Goal: Transaction & Acquisition: Book appointment/travel/reservation

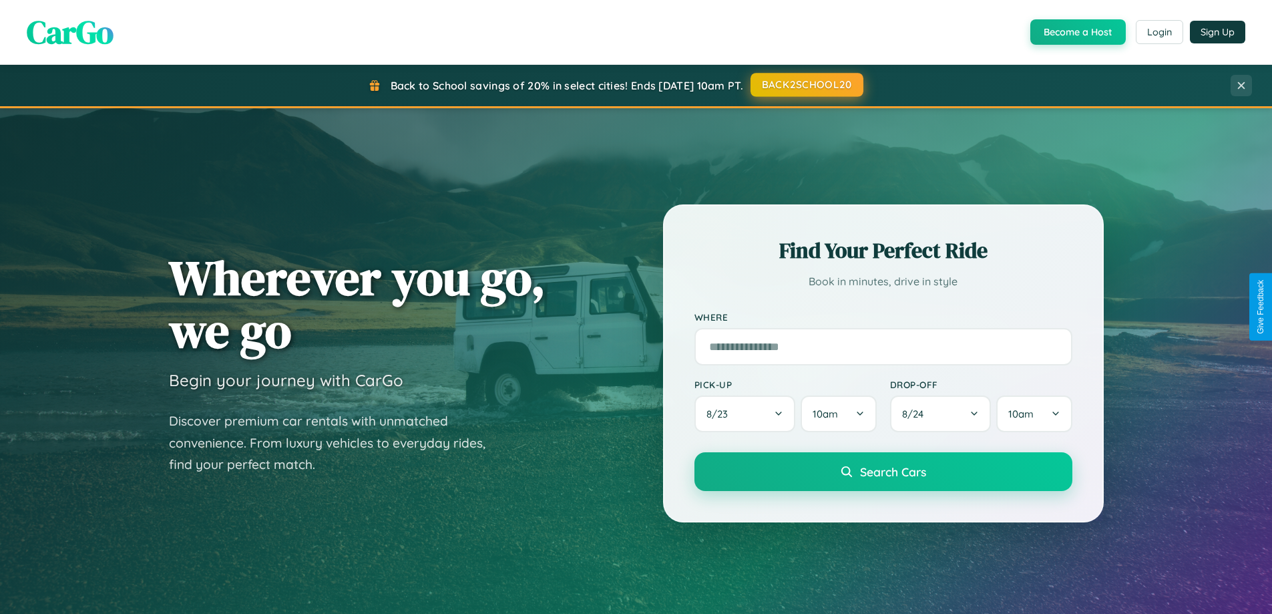
click at [806, 85] on button "BACK2SCHOOL20" at bounding box center [807, 85] width 113 height 24
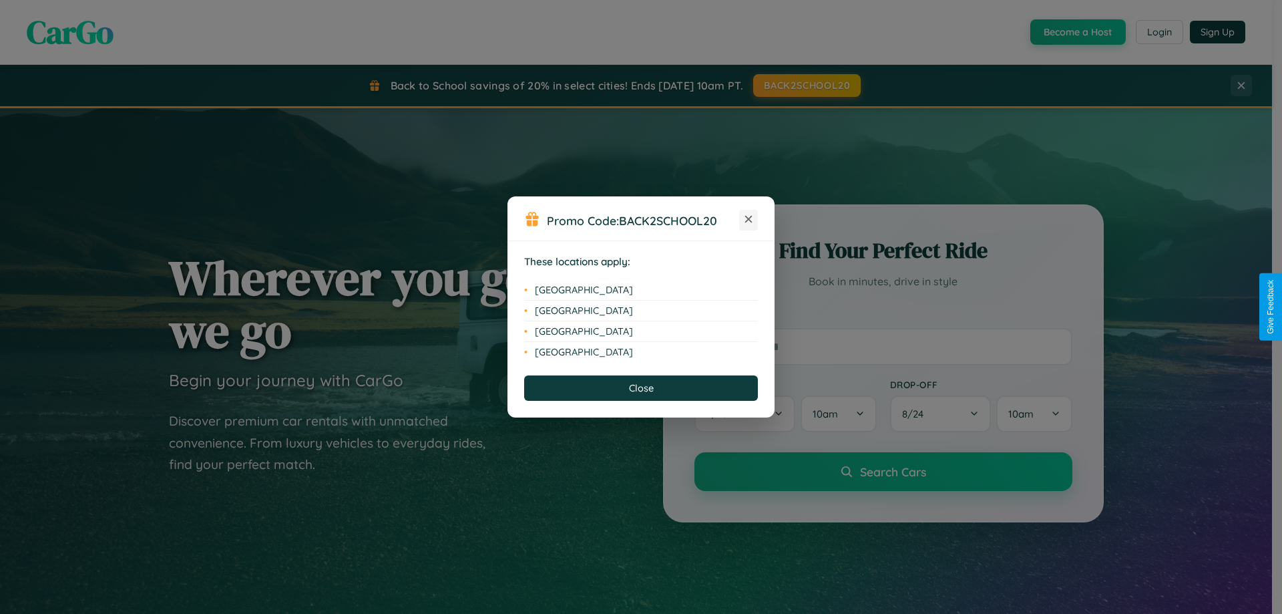
click at [749, 220] on icon at bounding box center [748, 219] width 7 height 7
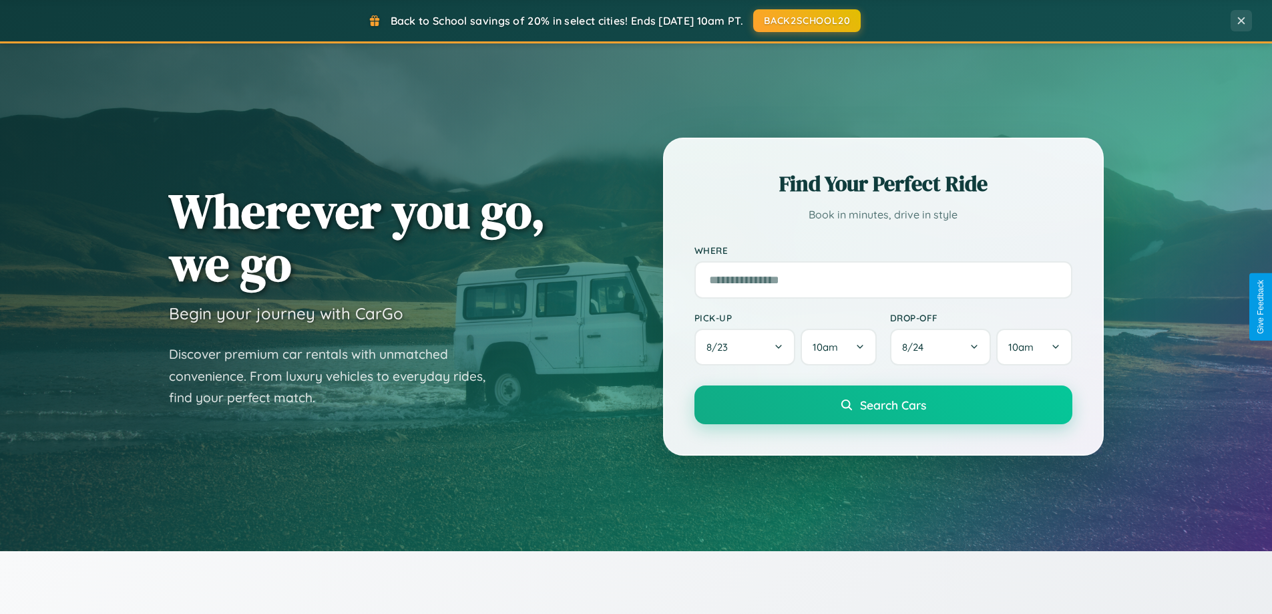
scroll to position [919, 0]
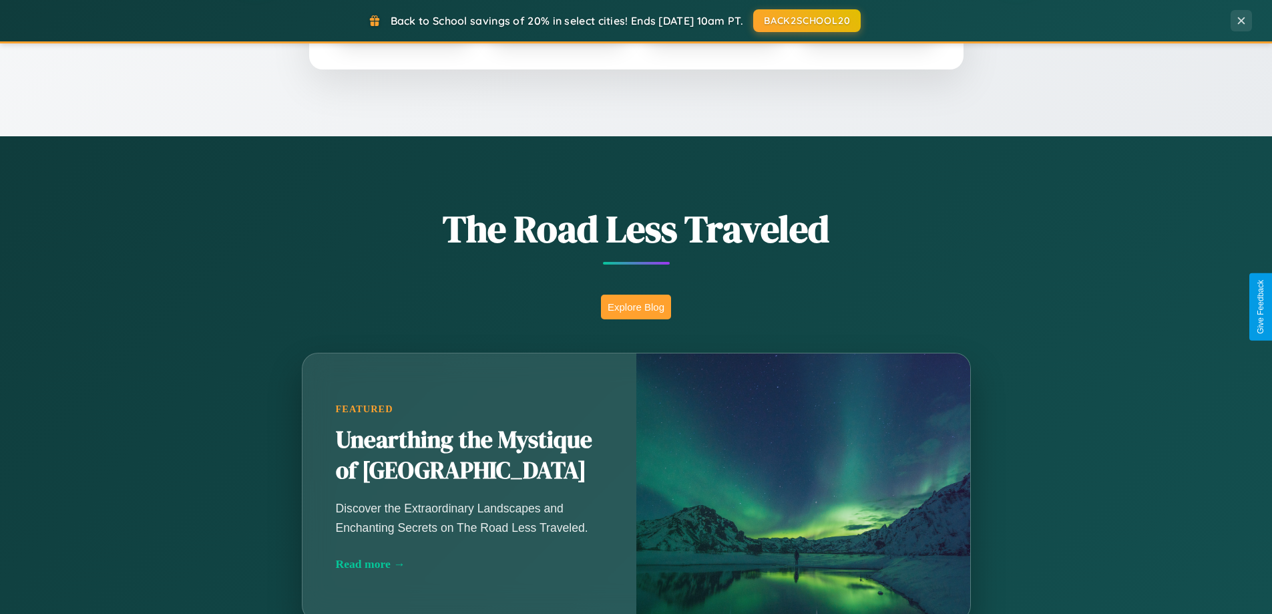
click at [636, 307] on button "Explore Blog" at bounding box center [636, 307] width 70 height 25
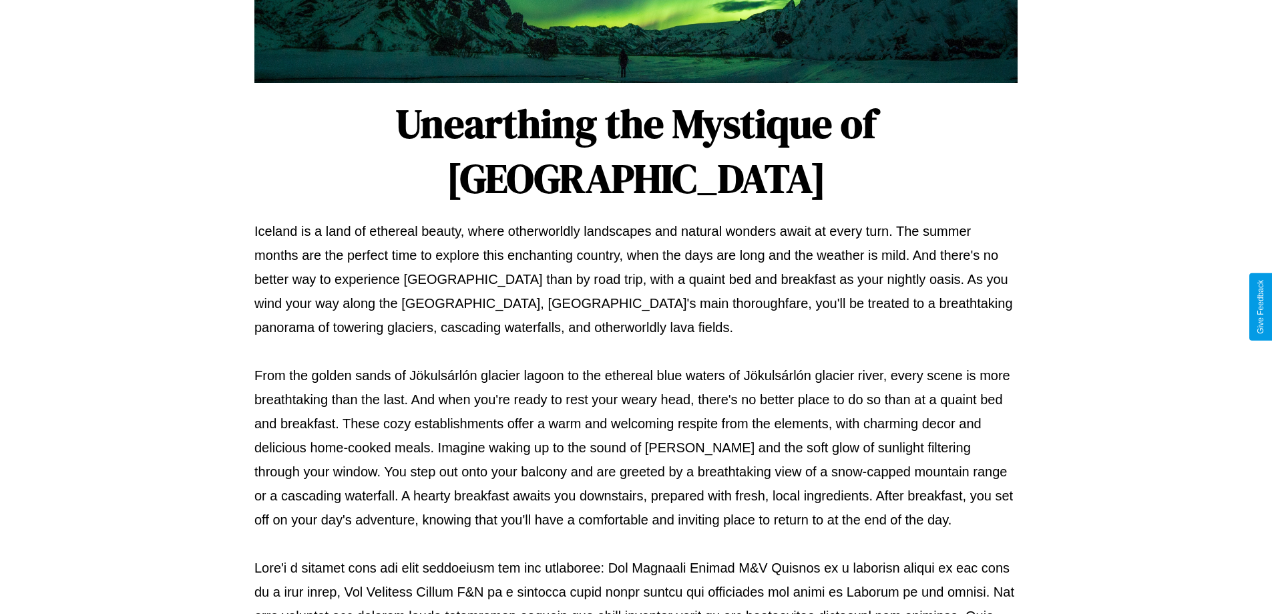
scroll to position [432, 0]
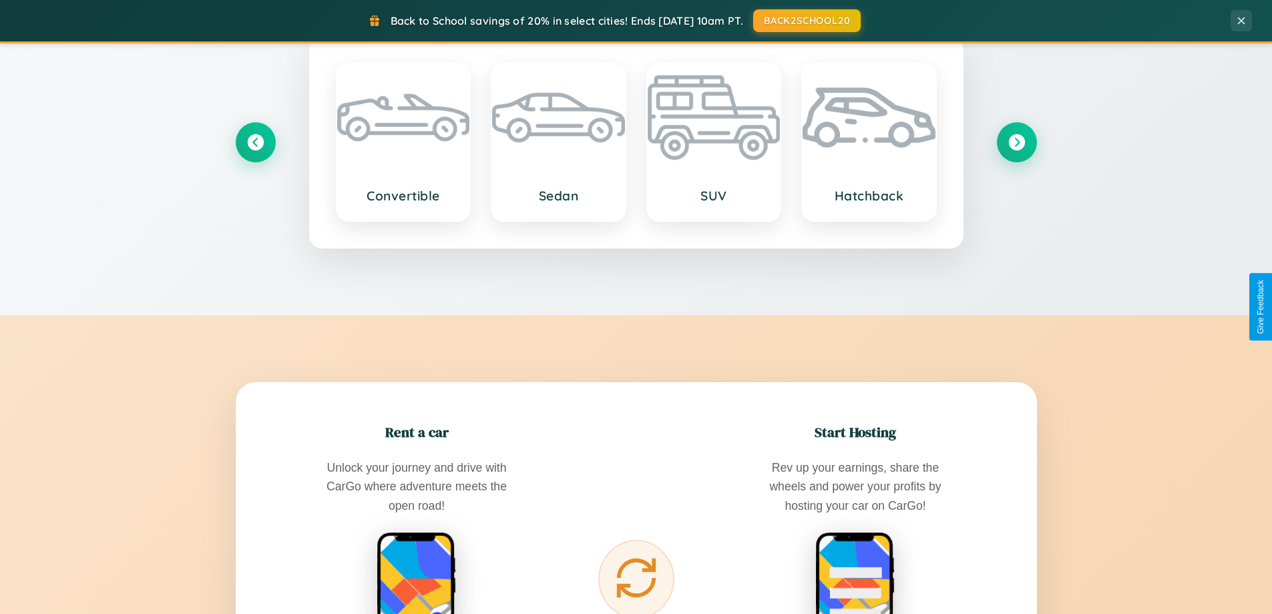
scroll to position [2146, 0]
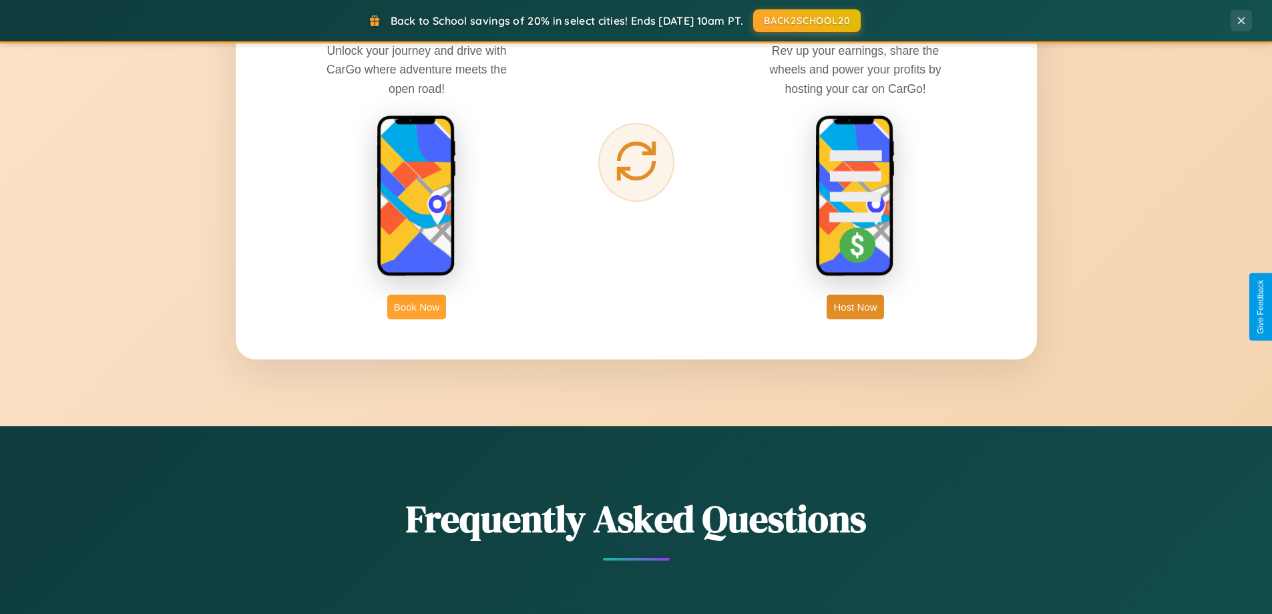
click at [417, 307] on button "Book Now" at bounding box center [416, 307] width 59 height 25
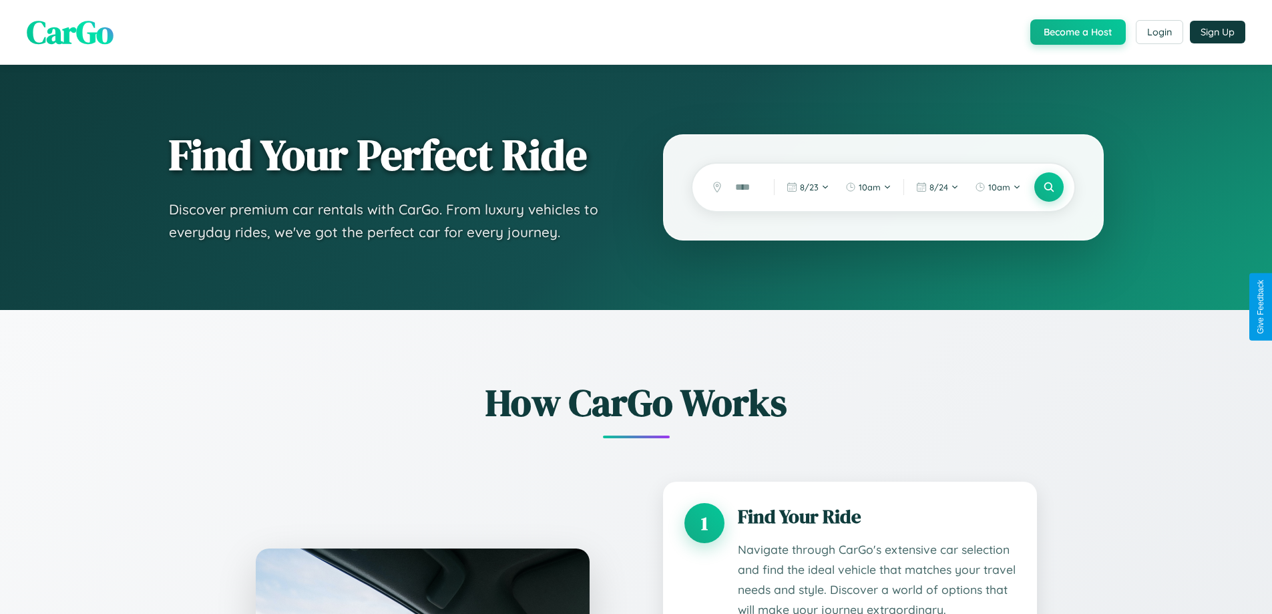
scroll to position [1113, 0]
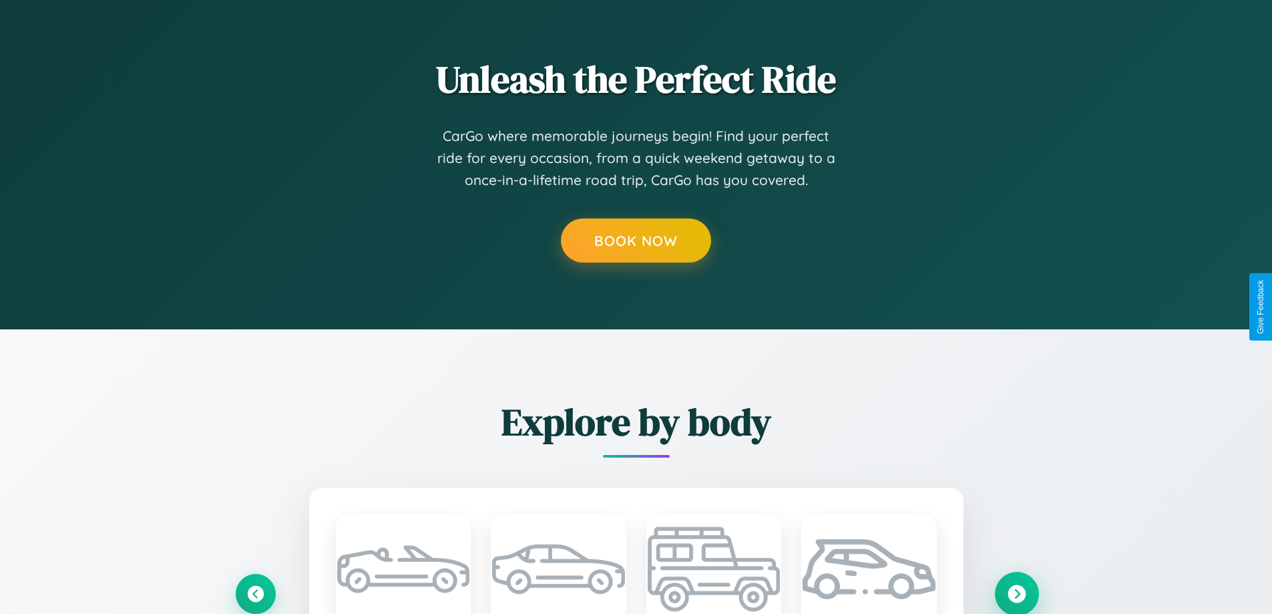
click at [1016, 593] on icon at bounding box center [1017, 593] width 18 height 18
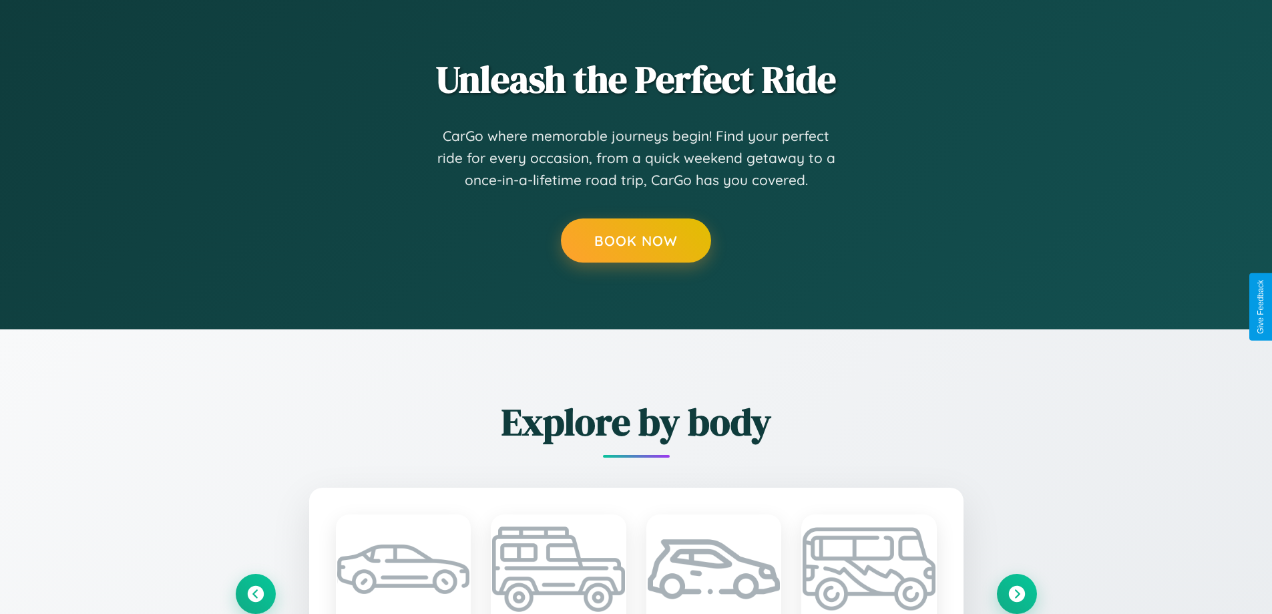
scroll to position [0, 0]
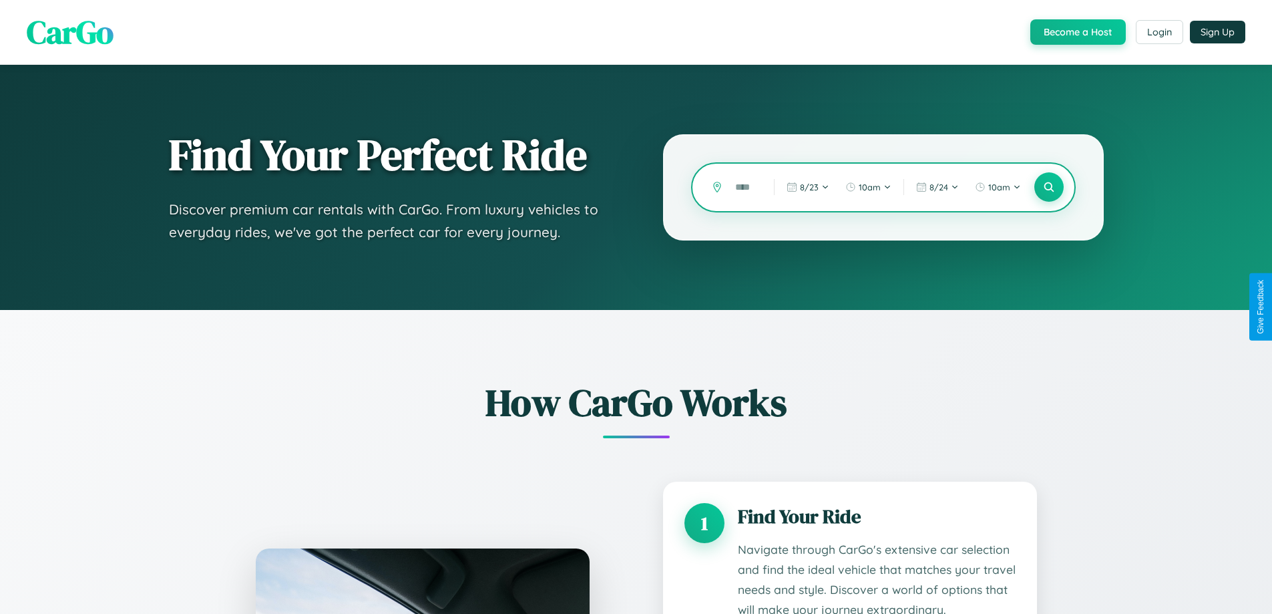
click at [745, 187] on input "text" at bounding box center [745, 187] width 32 height 23
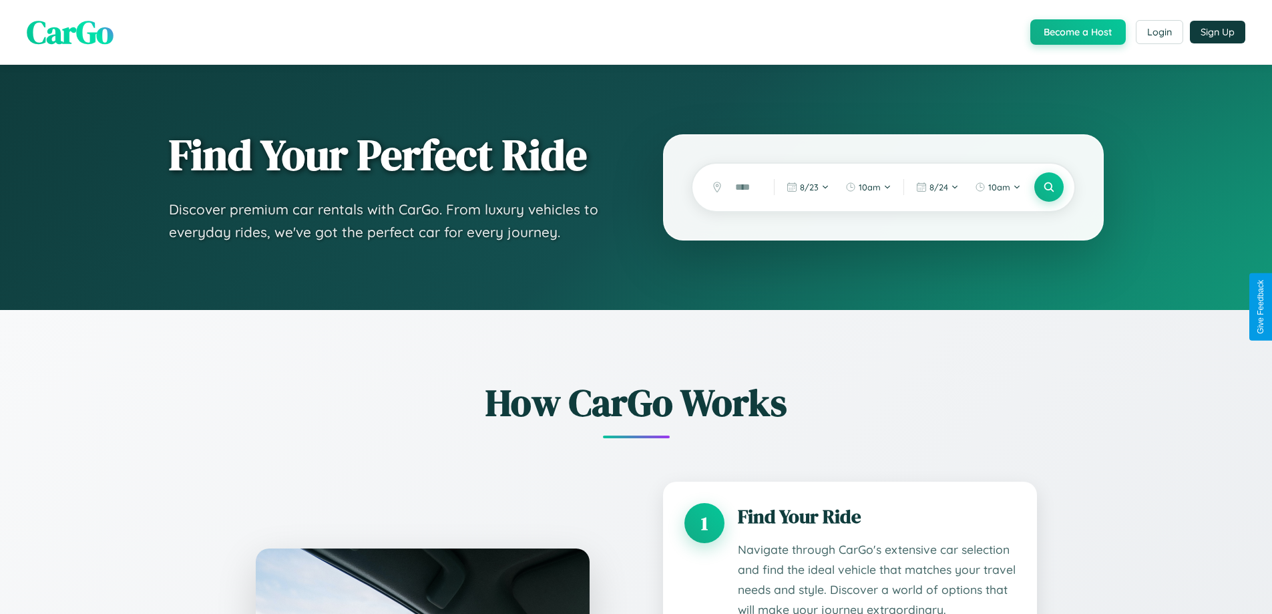
scroll to position [1113, 0]
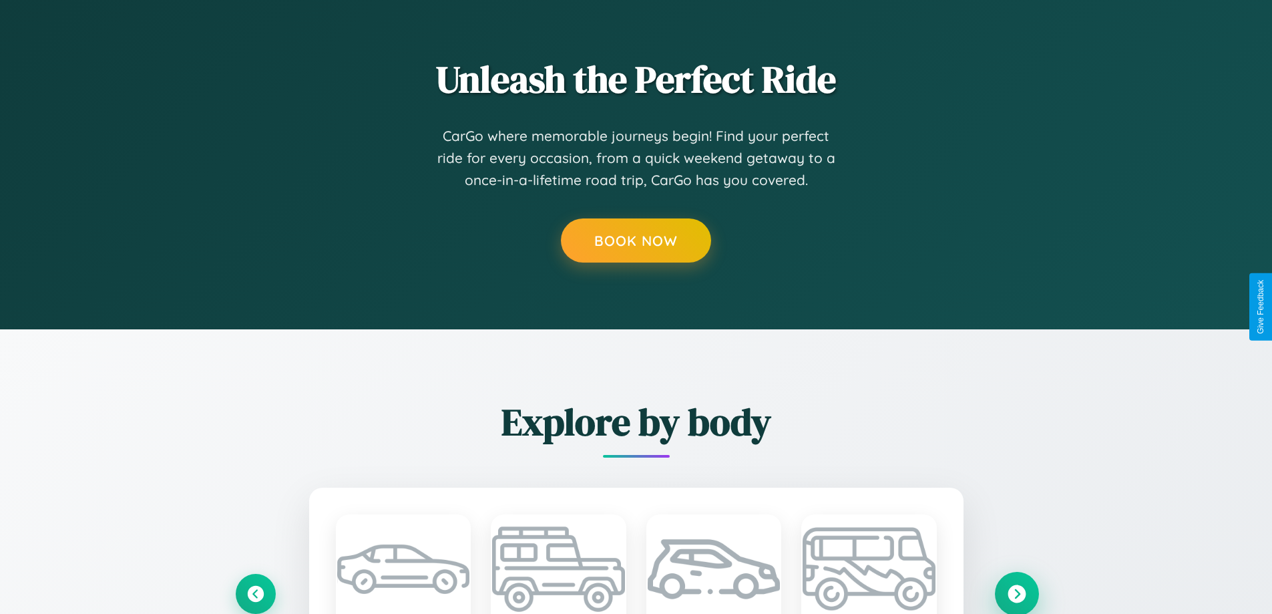
click at [1016, 593] on icon at bounding box center [1017, 593] width 18 height 18
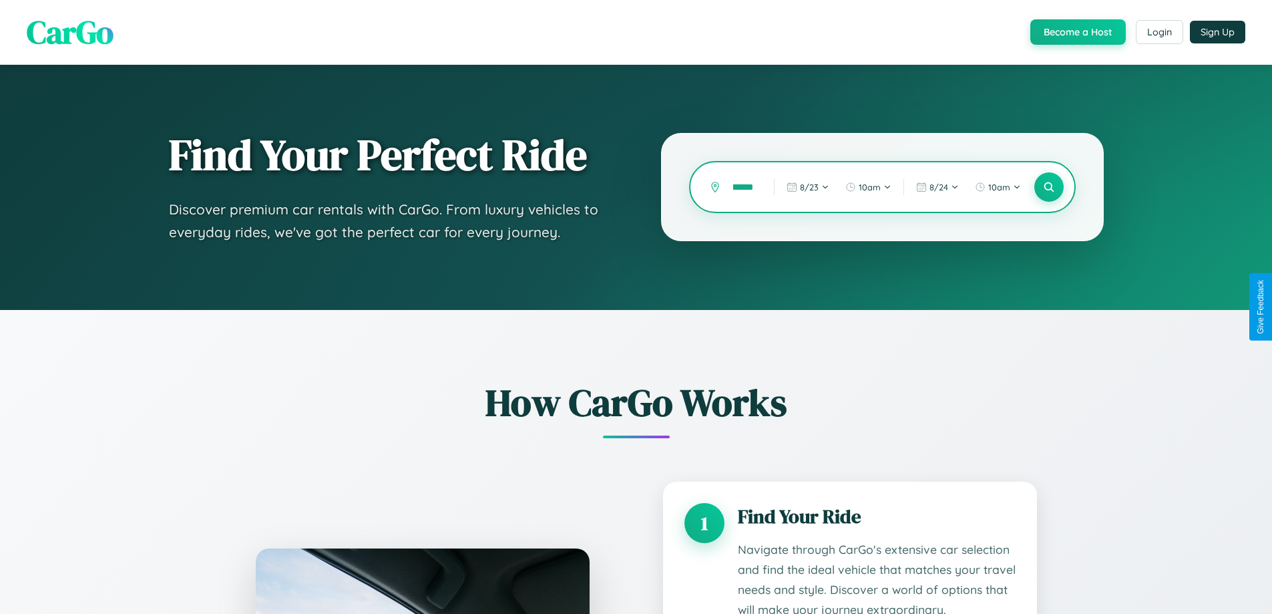
scroll to position [537, 0]
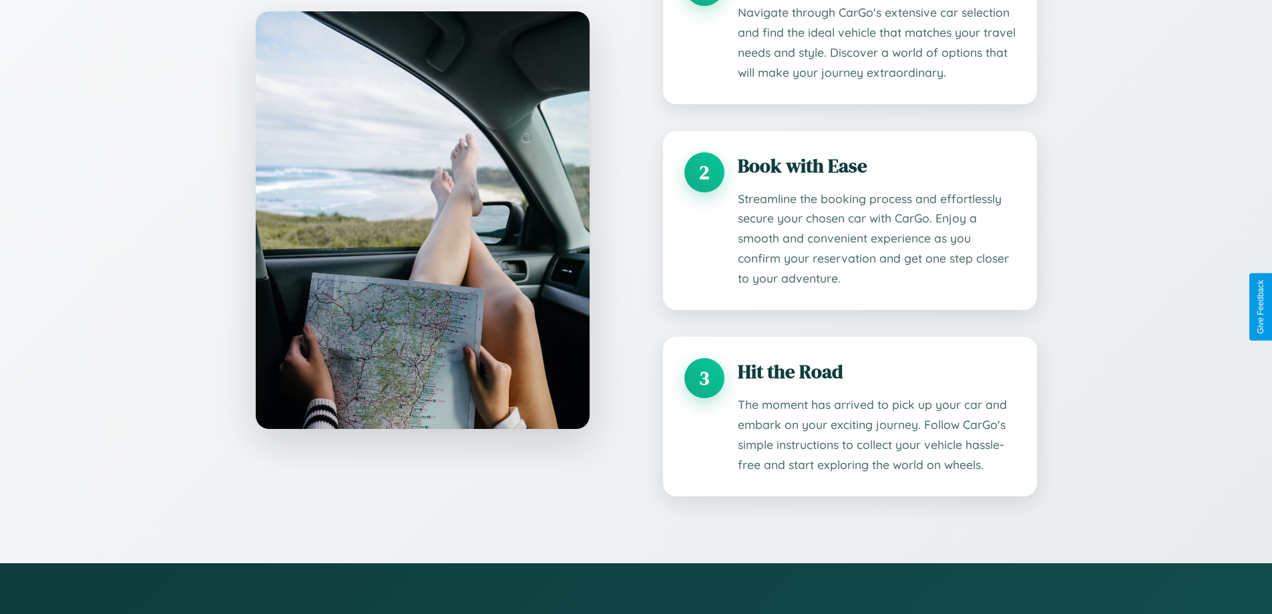
type input "*******"
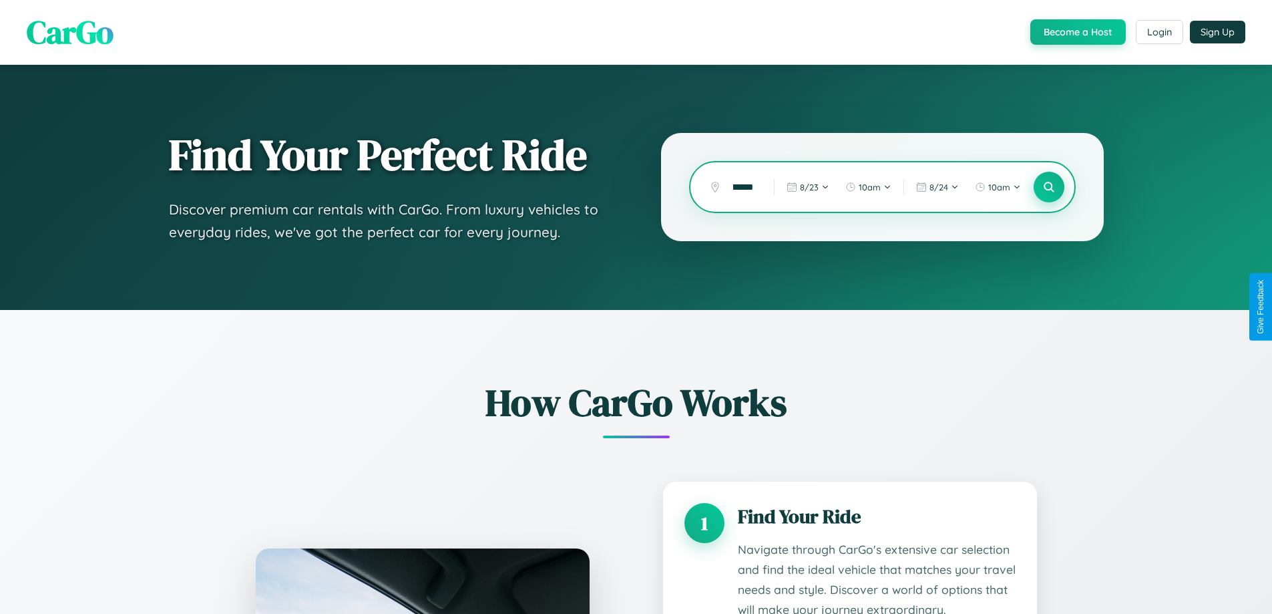
scroll to position [0, 0]
click at [1049, 187] on icon at bounding box center [1049, 187] width 13 height 13
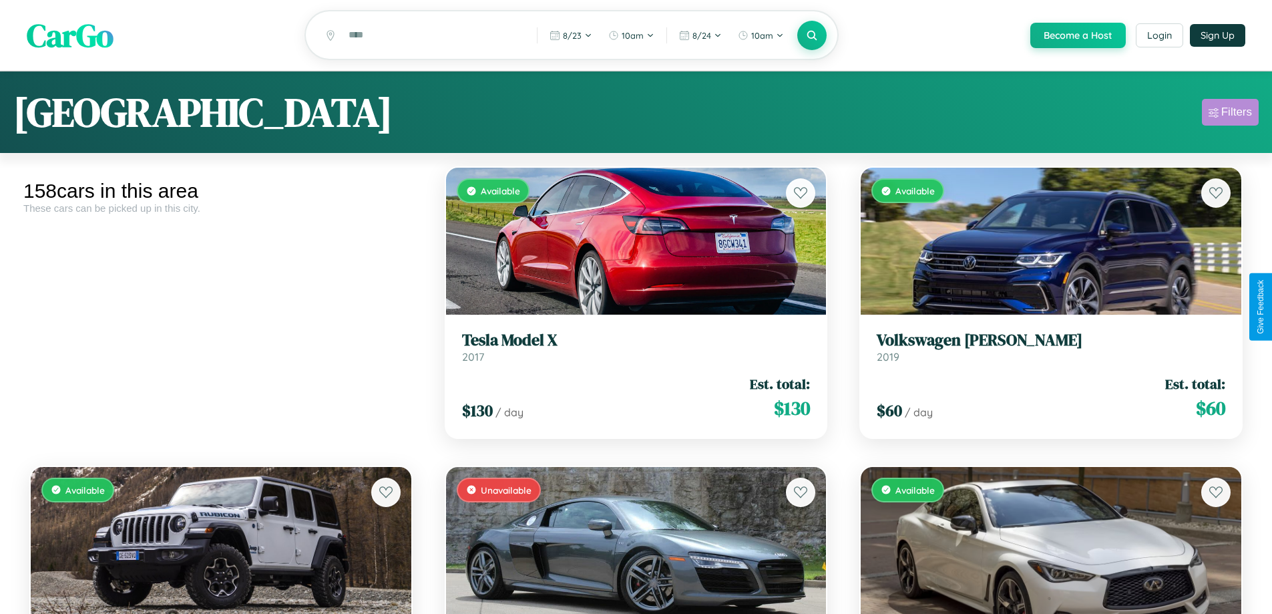
click at [1230, 114] on div "Filters" at bounding box center [1237, 112] width 31 height 13
